Goal: Transaction & Acquisition: Book appointment/travel/reservation

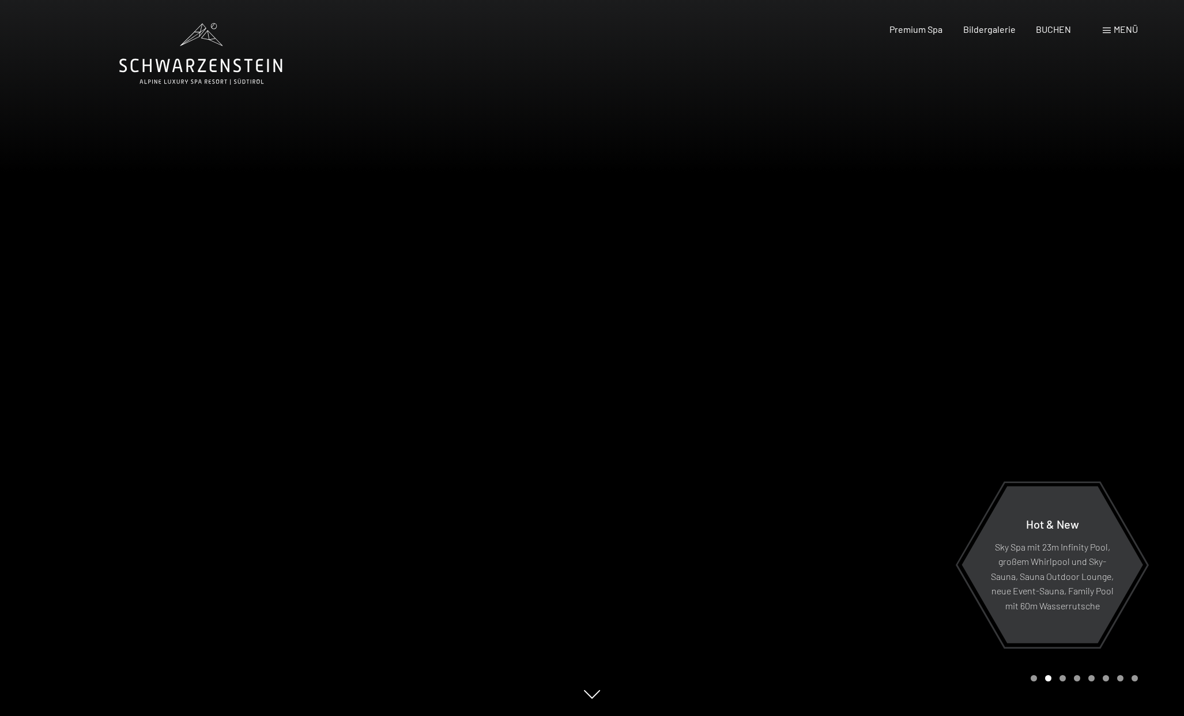
click at [989, 30] on span "Bildergalerie" at bounding box center [989, 29] width 52 height 11
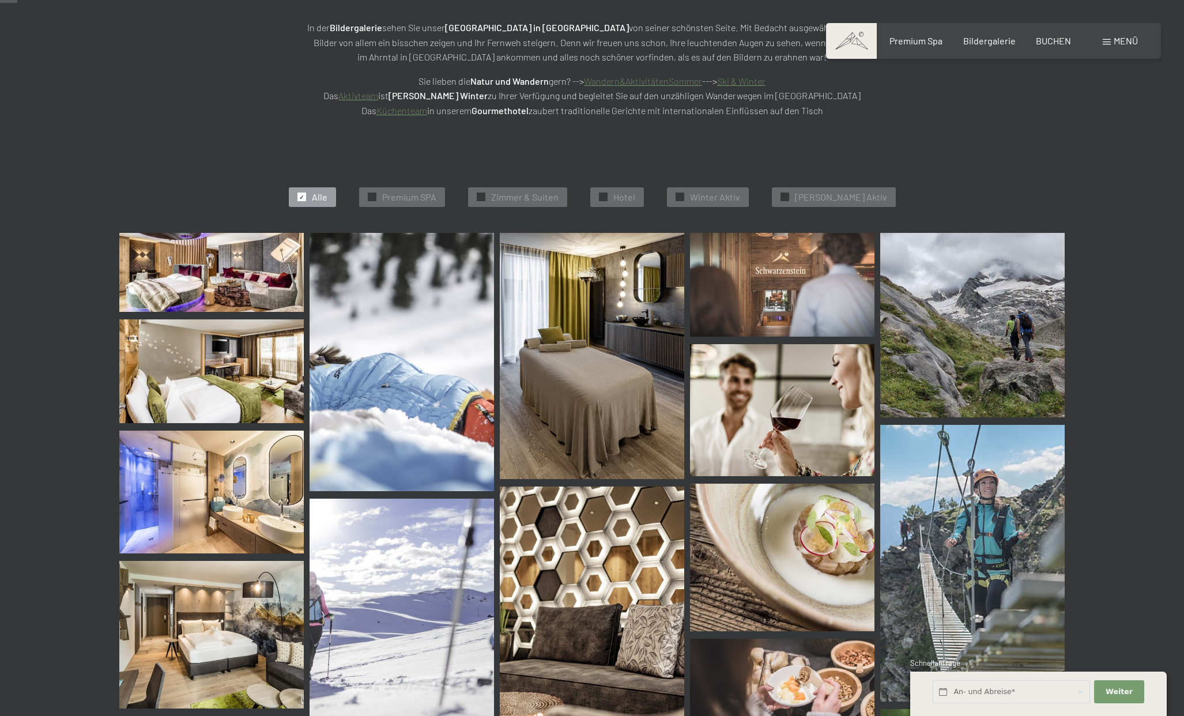
click at [306, 195] on div at bounding box center [301, 196] width 9 height 9
click at [304, 196] on span "✓" at bounding box center [301, 197] width 5 height 8
click at [376, 197] on div at bounding box center [372, 196] width 9 height 9
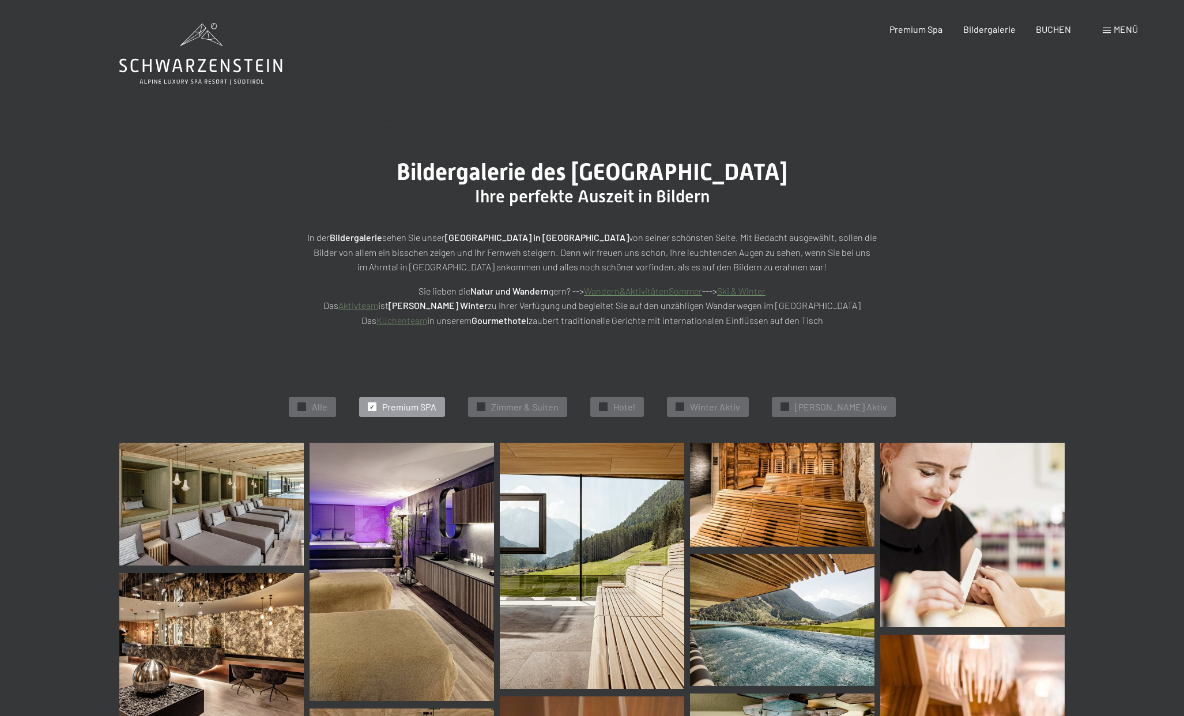
click at [395, 406] on div "✓ Premium SPA" at bounding box center [402, 407] width 86 height 20
click at [1126, 31] on span "Menü" at bounding box center [1125, 29] width 24 height 11
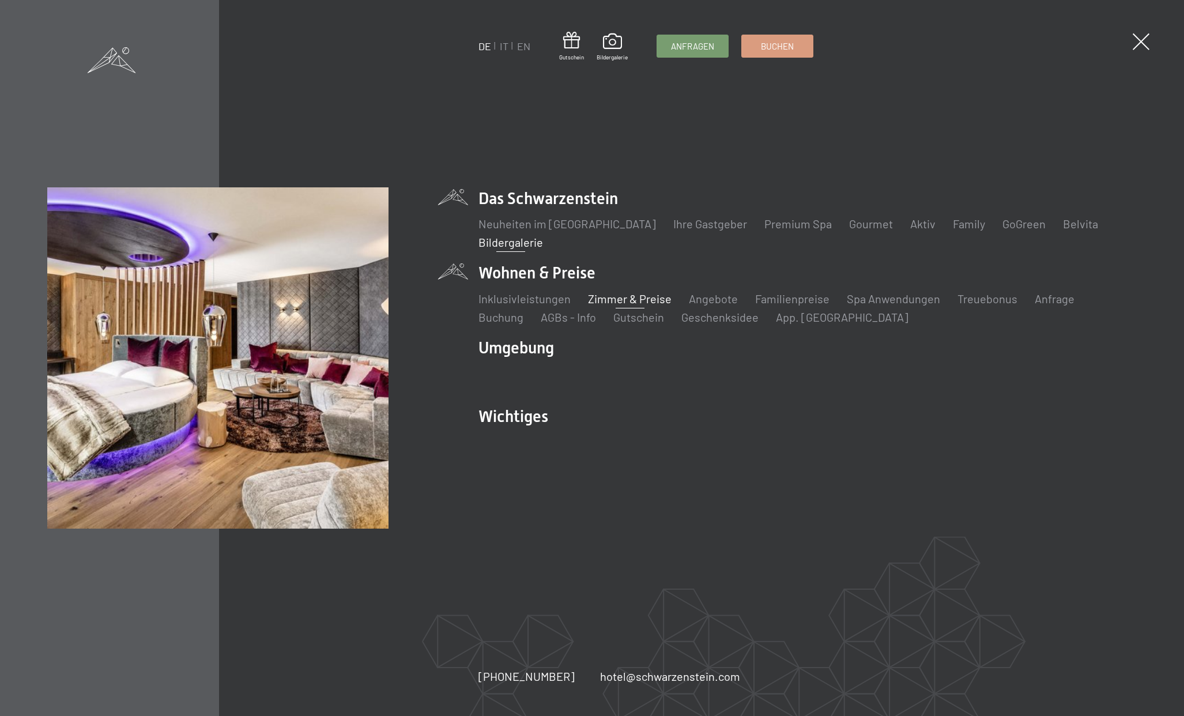
click at [641, 294] on link "Zimmer & Preise" at bounding box center [630, 299] width 84 height 14
